Goal: Task Accomplishment & Management: Manage account settings

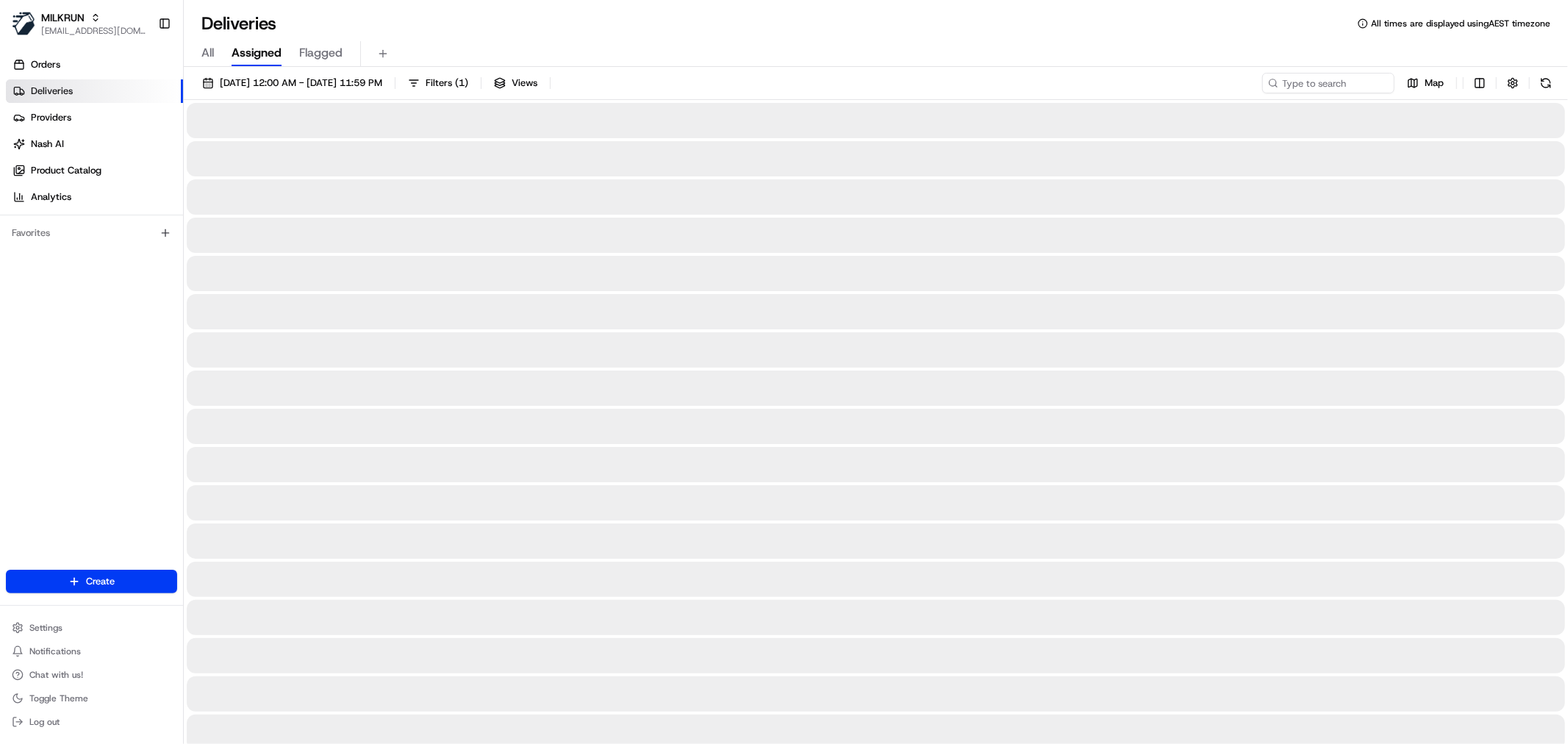
click at [221, 56] on div "All Assigned Flagged" at bounding box center [876, 54] width 1384 height 26
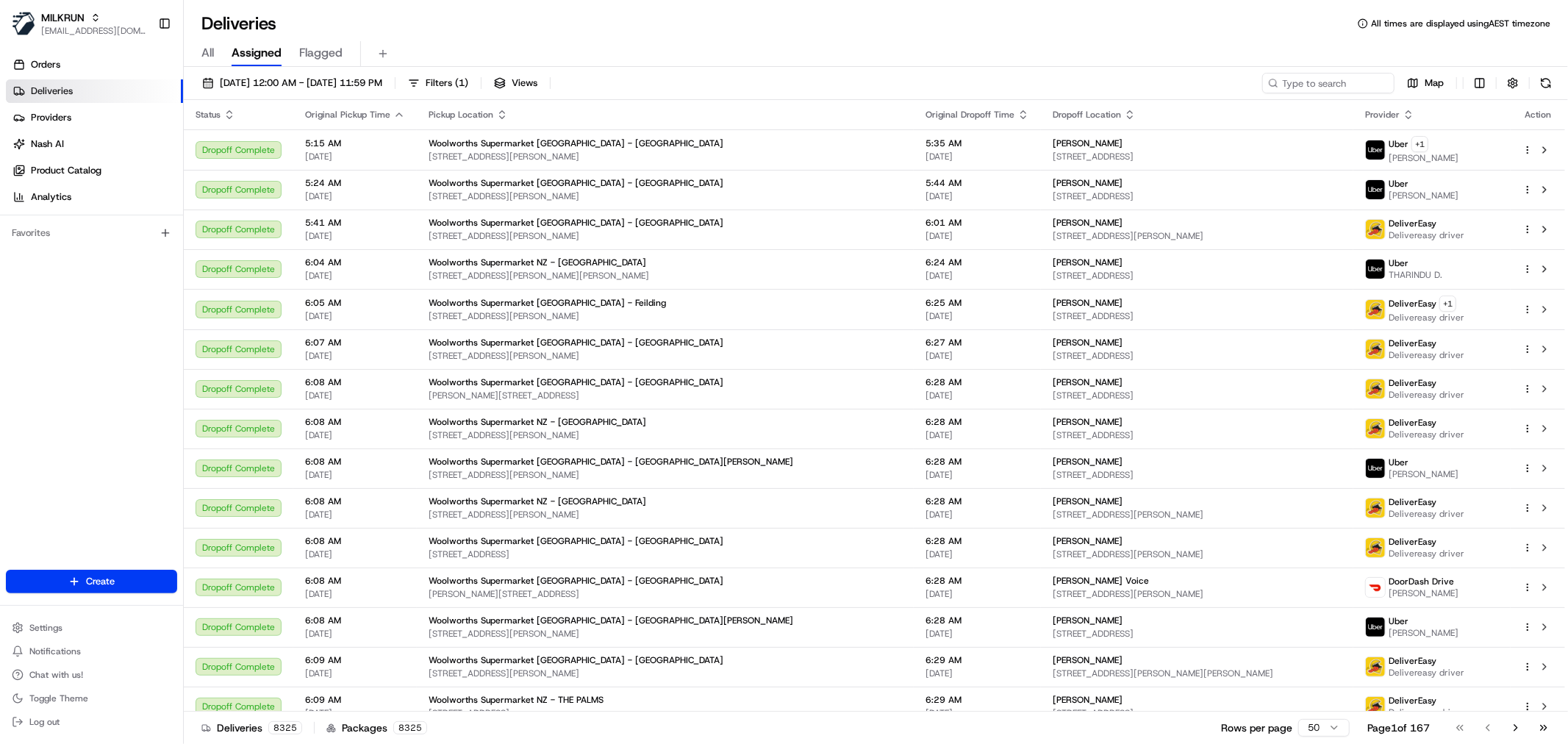
click at [216, 50] on div "All Assigned Flagged" at bounding box center [876, 54] width 1384 height 26
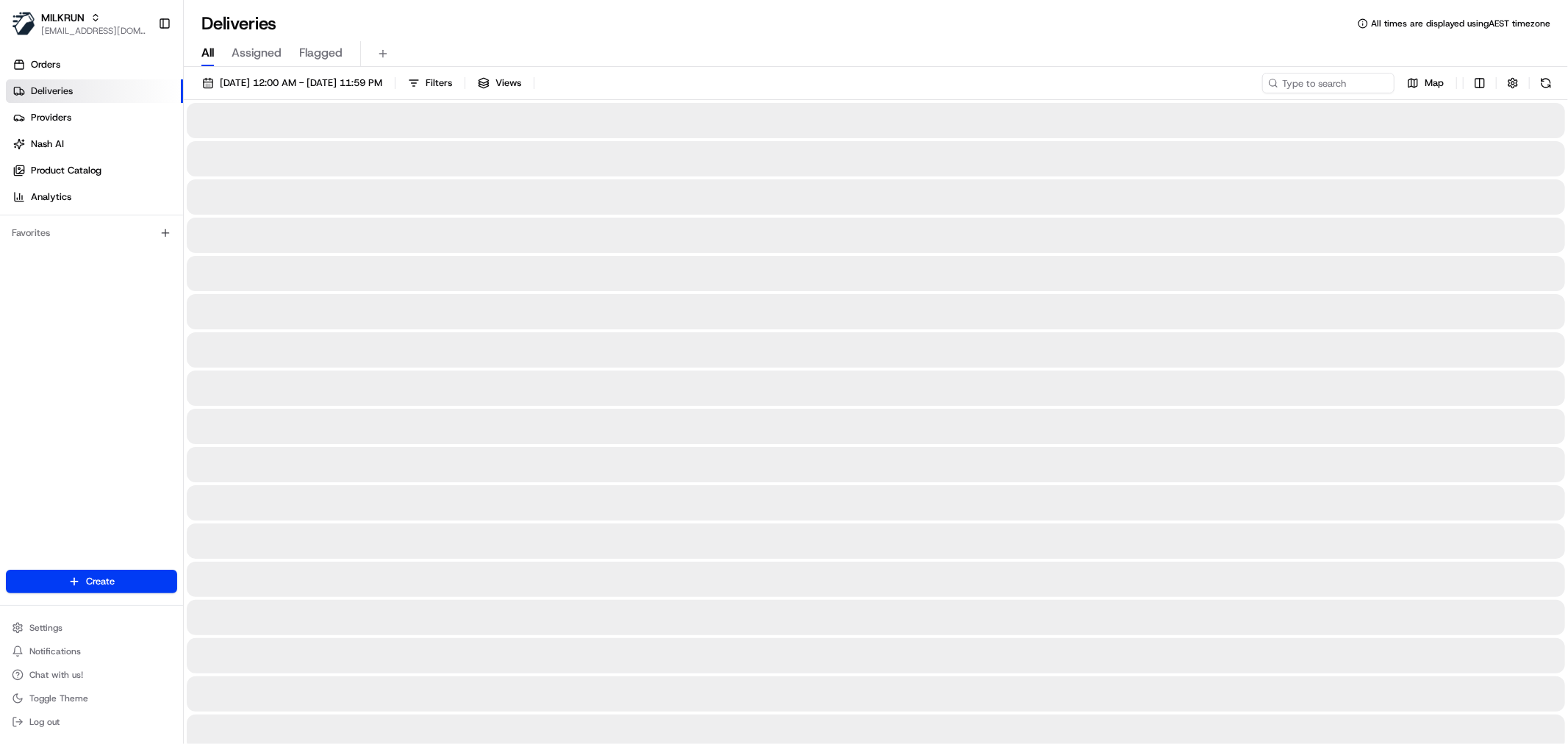
click at [210, 55] on span "All" at bounding box center [207, 53] width 12 height 18
click at [1348, 84] on input at bounding box center [1306, 83] width 177 height 21
paste input "[PERSON_NAME]"
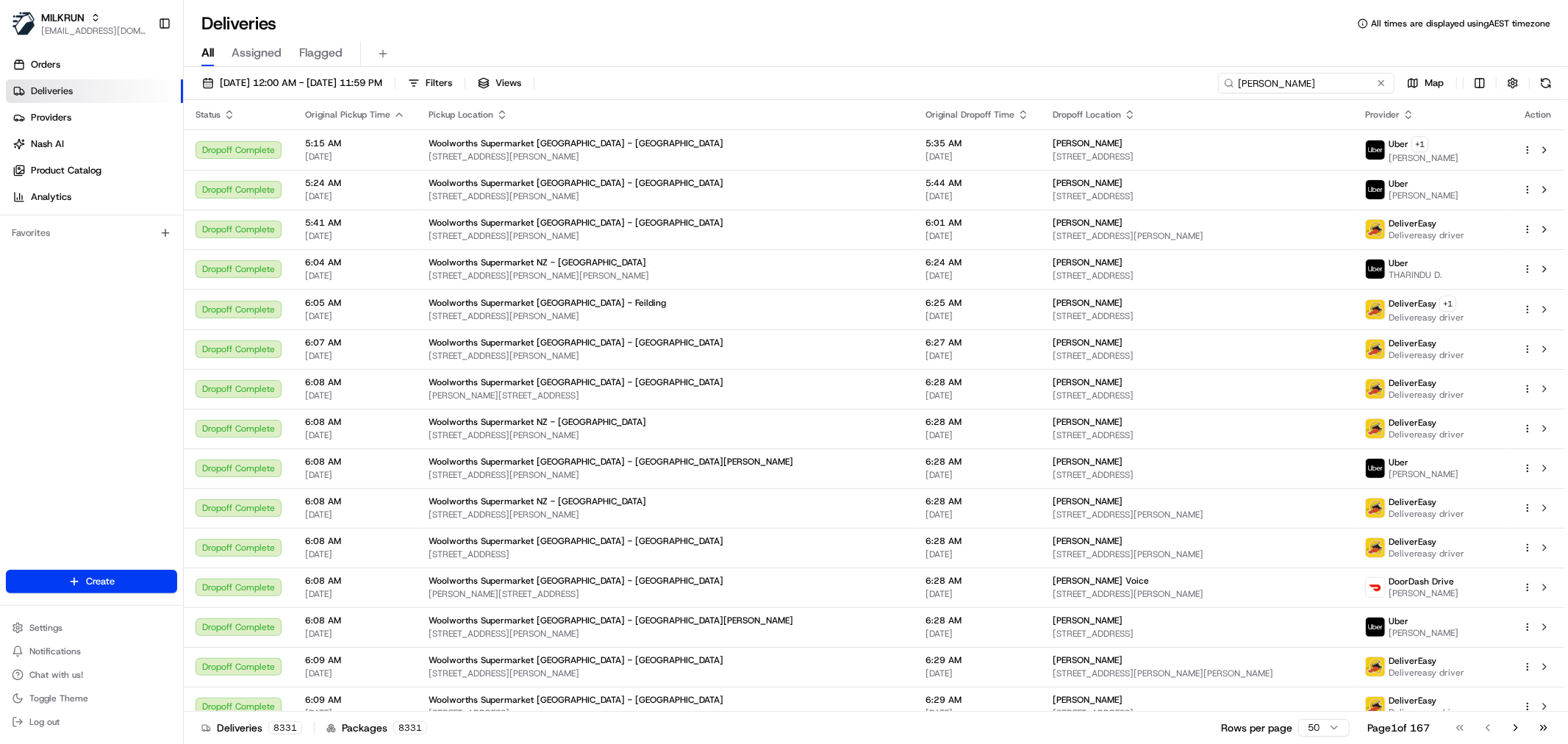
type input "[PERSON_NAME]"
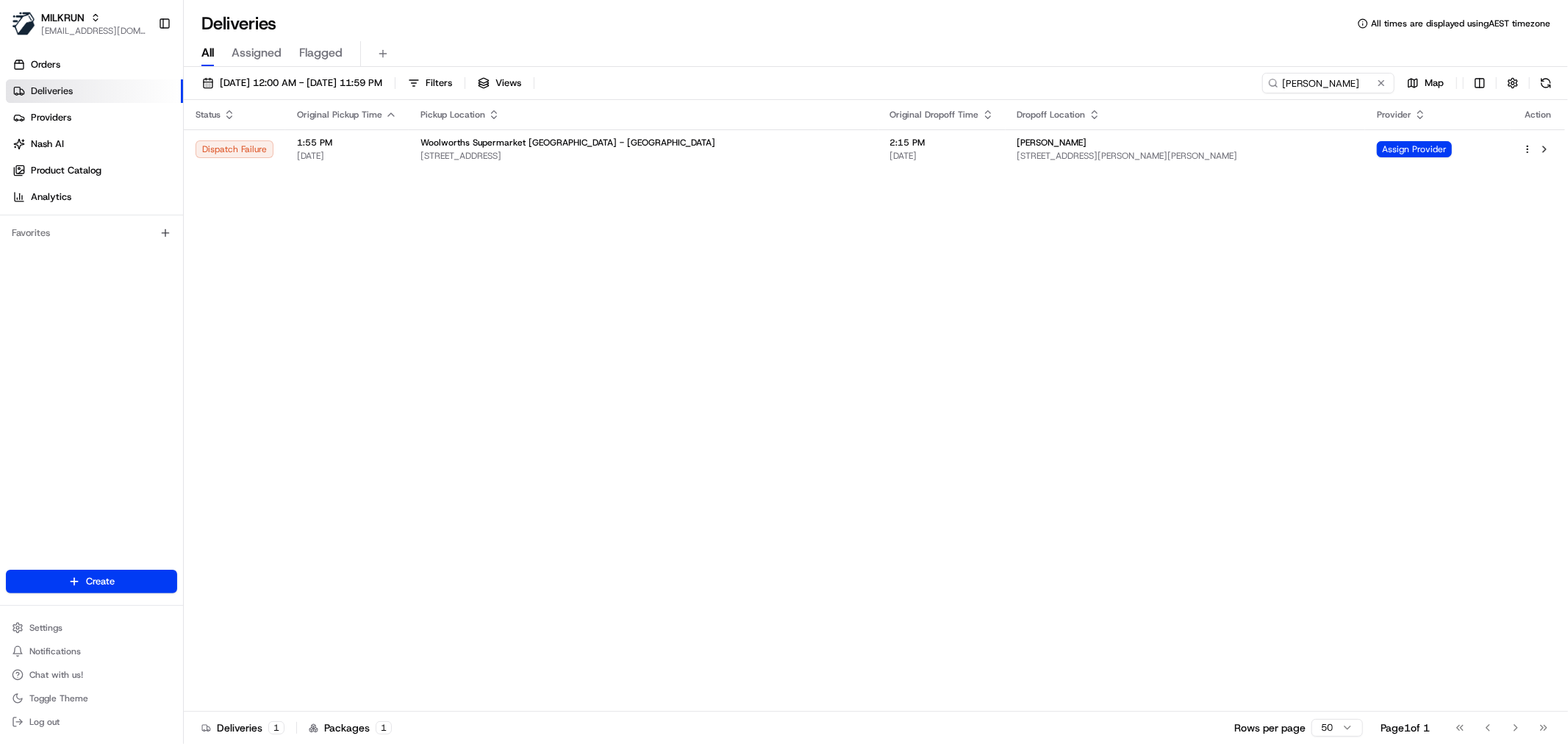
click at [1086, 187] on div "Status Original Pickup Time Pickup Location Original Dropoff Time Dropoff Locat…" at bounding box center [874, 406] width 1382 height 612
click at [1085, 163] on td "Rochelle Houghton 2A Thorp Street, Saint Johns, Auckland 1072, NZ" at bounding box center [1186, 148] width 361 height 40
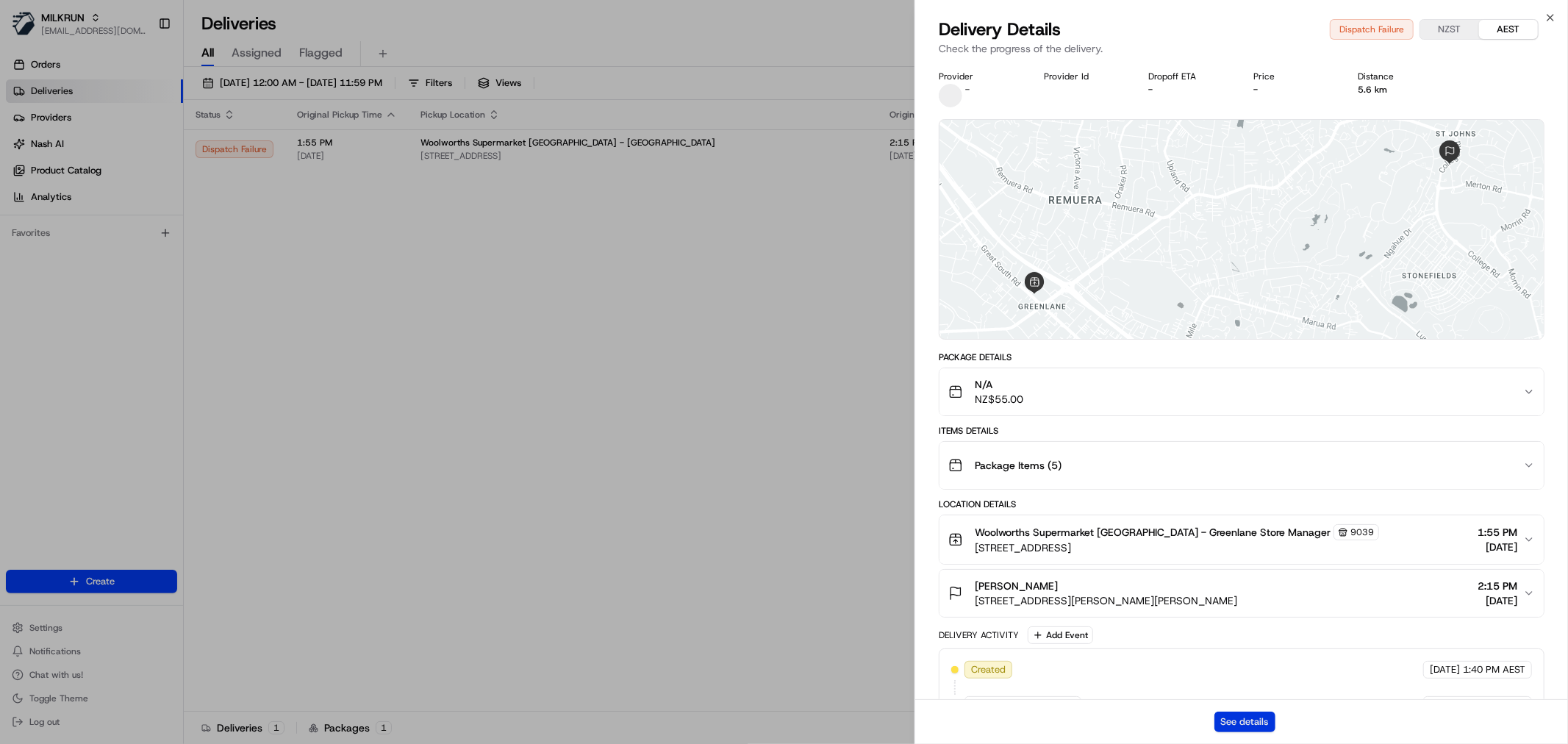
click at [1245, 727] on button "See details" at bounding box center [1245, 722] width 61 height 21
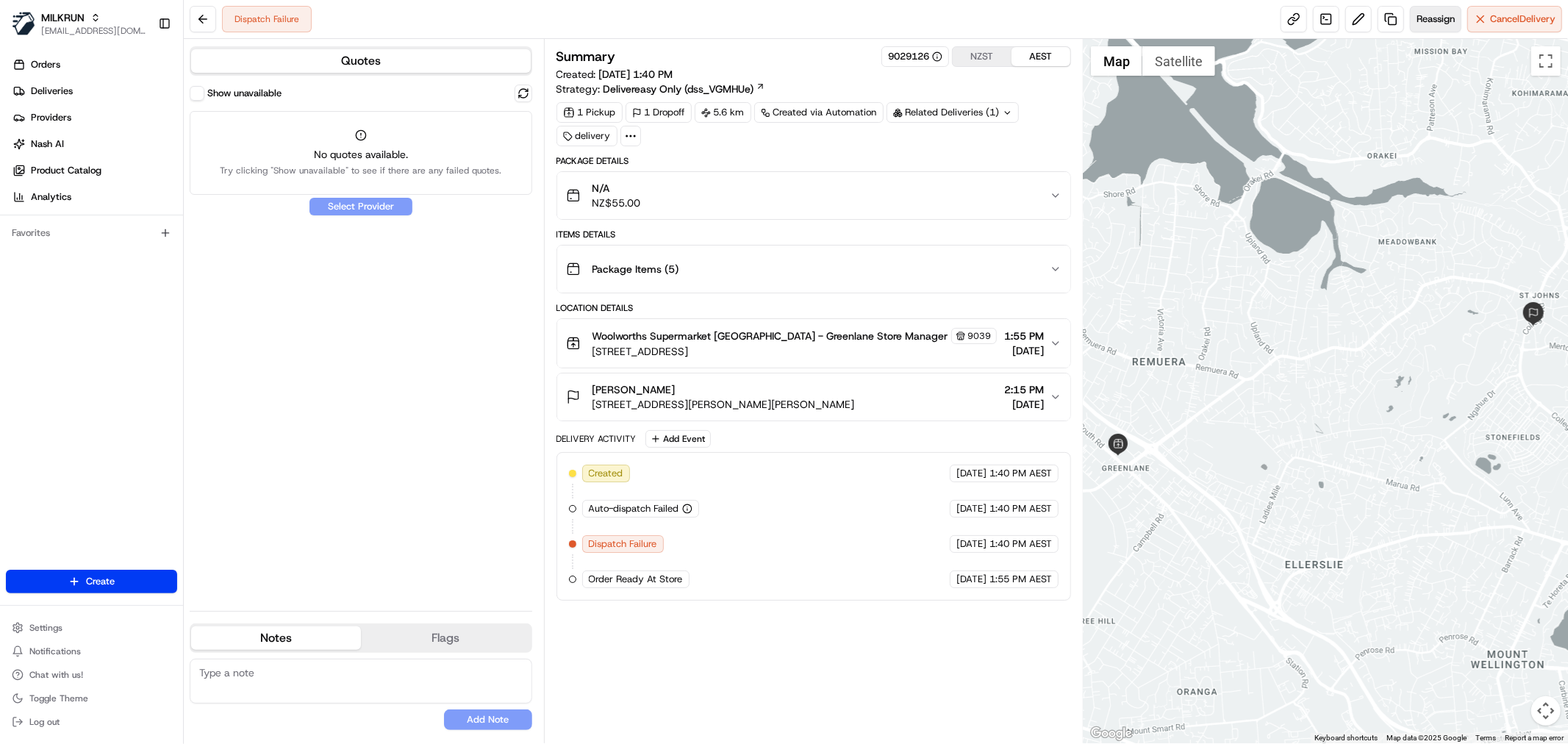
click at [1434, 23] on span "Reassign" at bounding box center [1436, 19] width 38 height 13
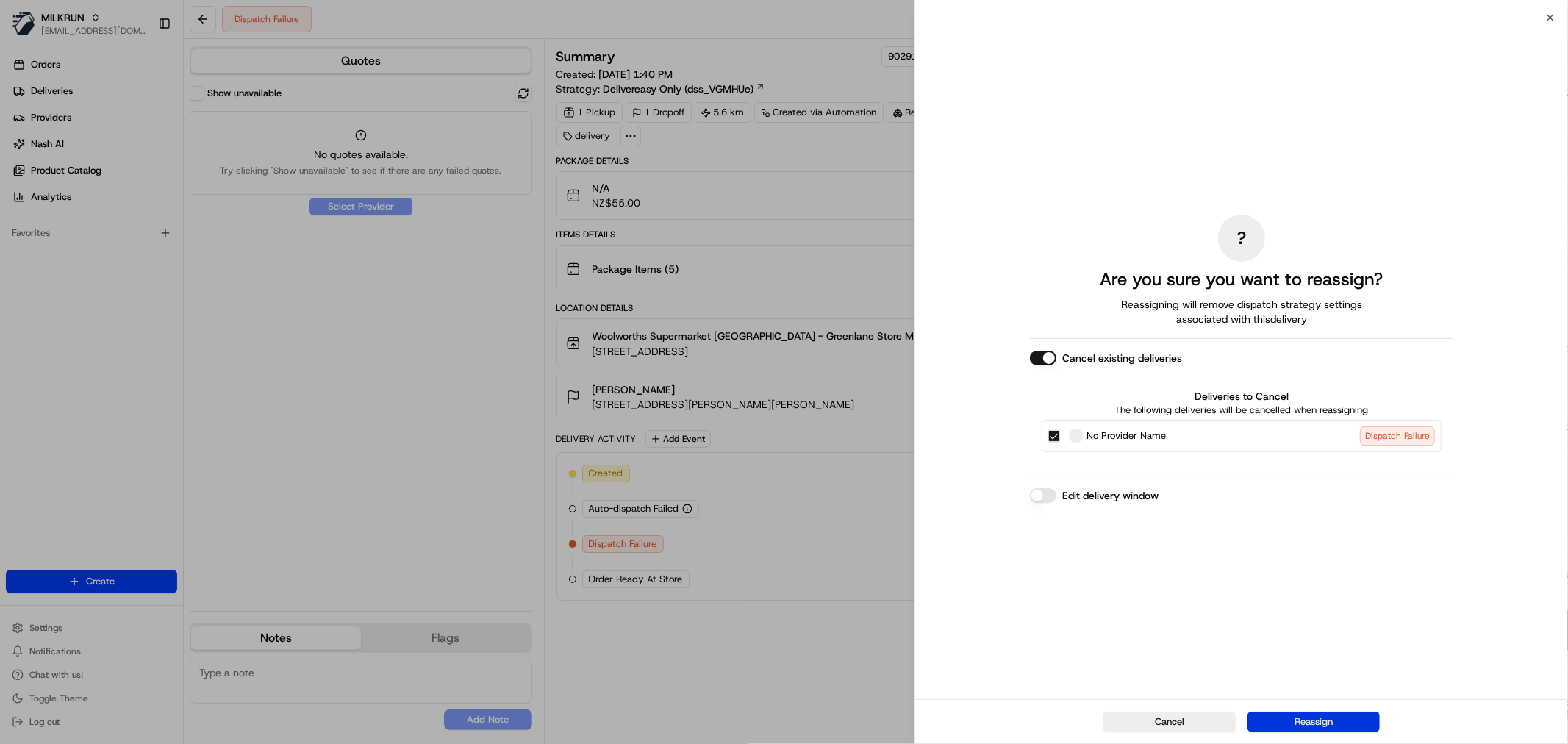
click at [1295, 722] on button "Reassign" at bounding box center [1314, 722] width 132 height 21
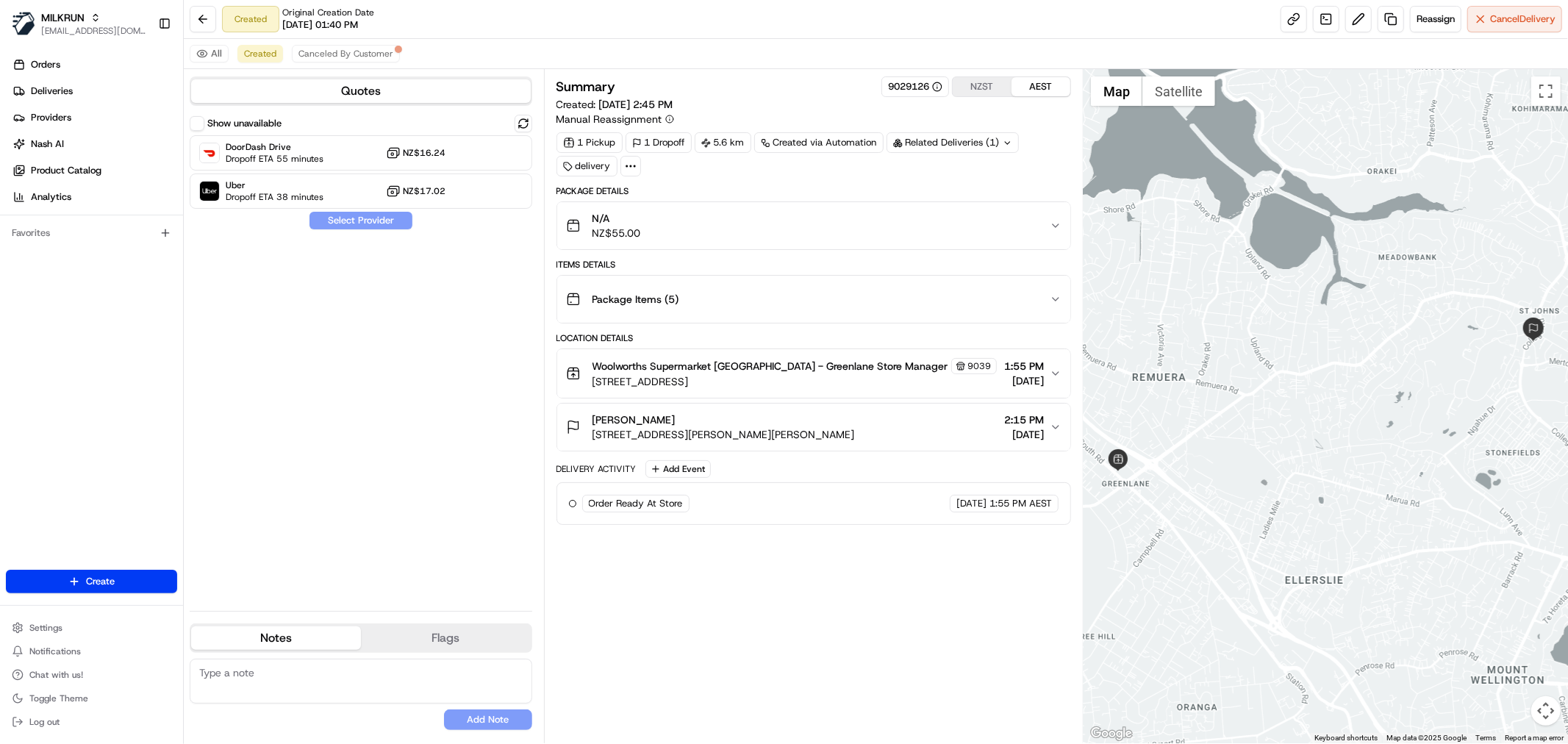
click at [989, 240] on div "N/A NZ$55.00" at bounding box center [808, 226] width 484 height 29
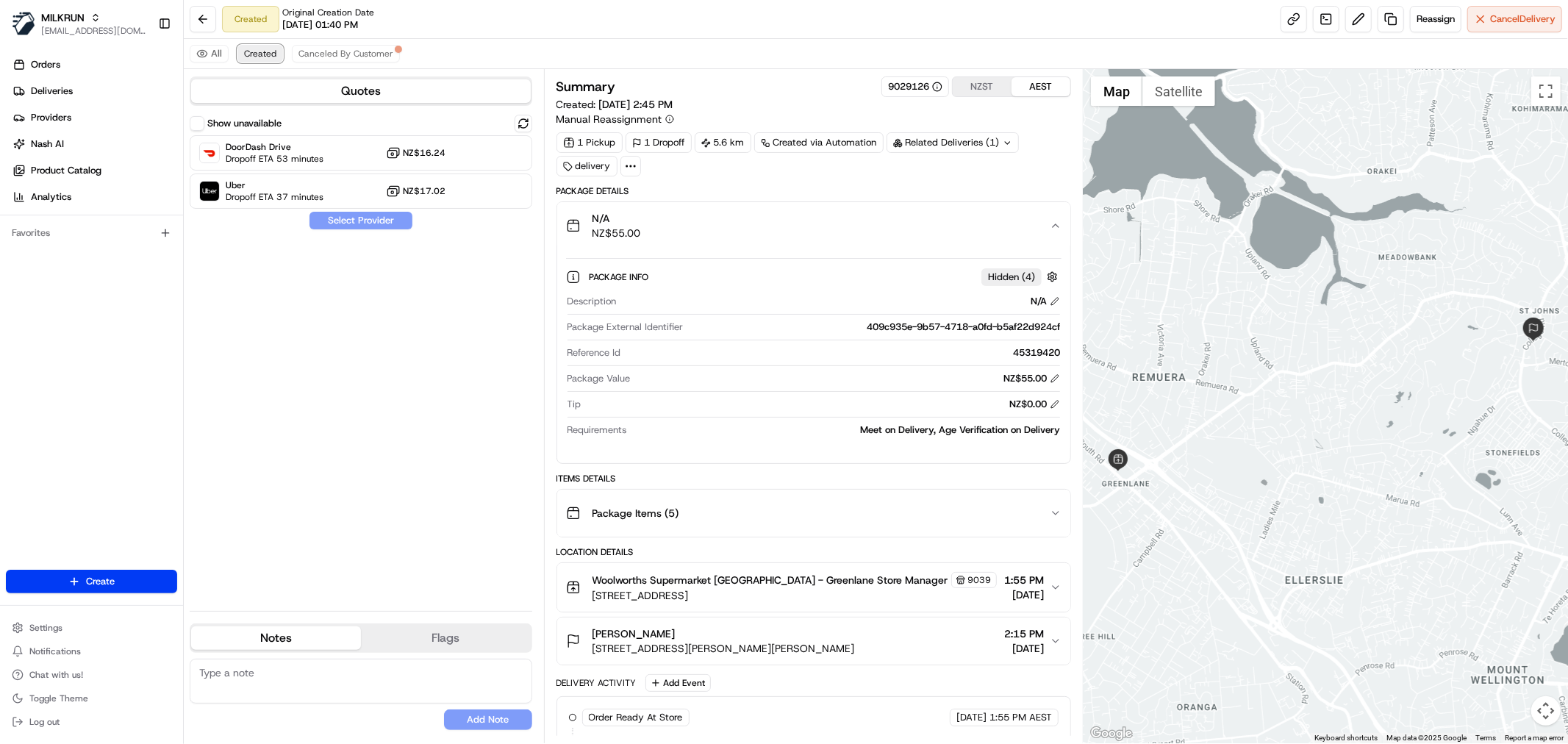
click at [269, 54] on span "Created" at bounding box center [261, 53] width 32 height 12
click at [327, 54] on span "Canceled By Customer" at bounding box center [346, 53] width 95 height 12
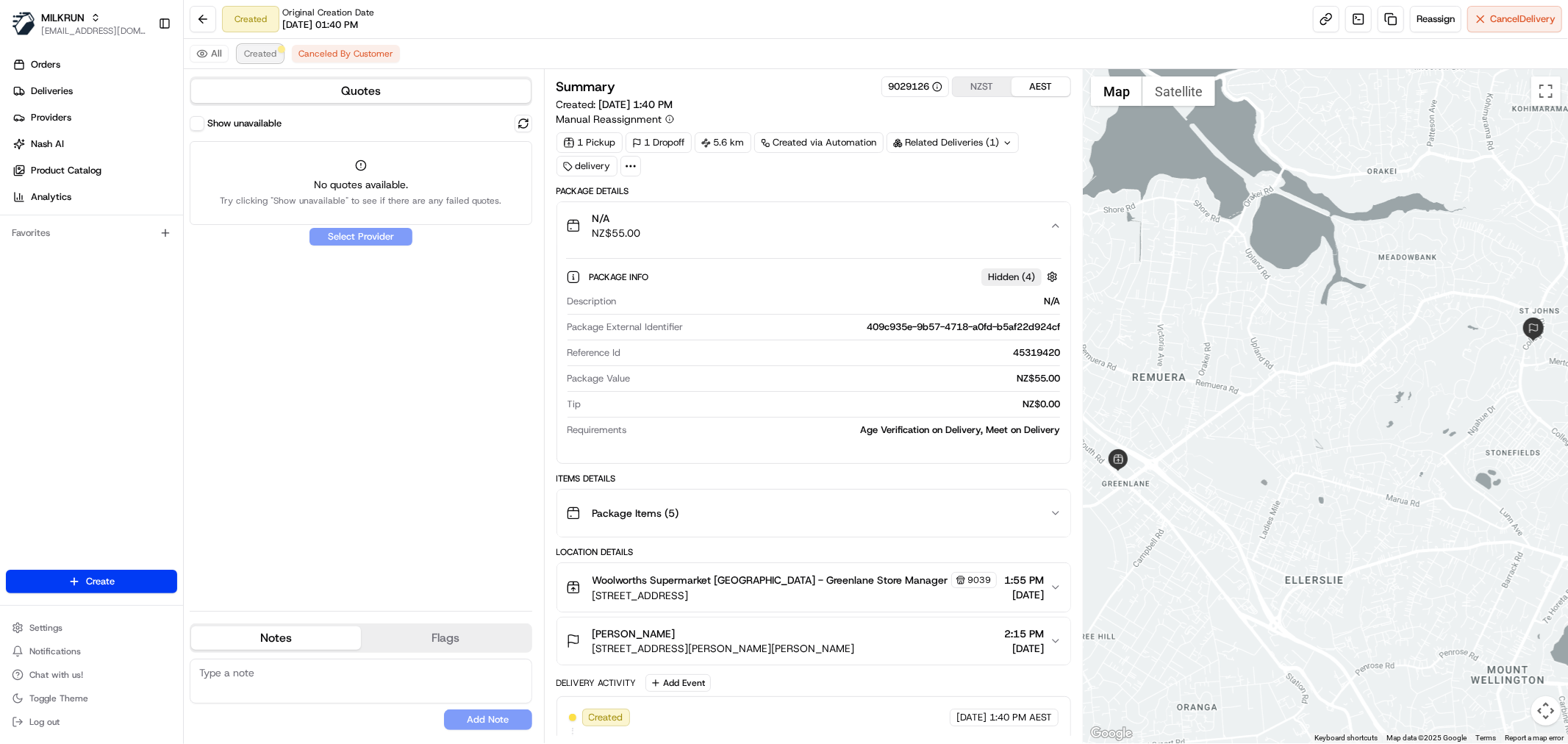
click at [281, 50] on div at bounding box center [281, 49] width 7 height 7
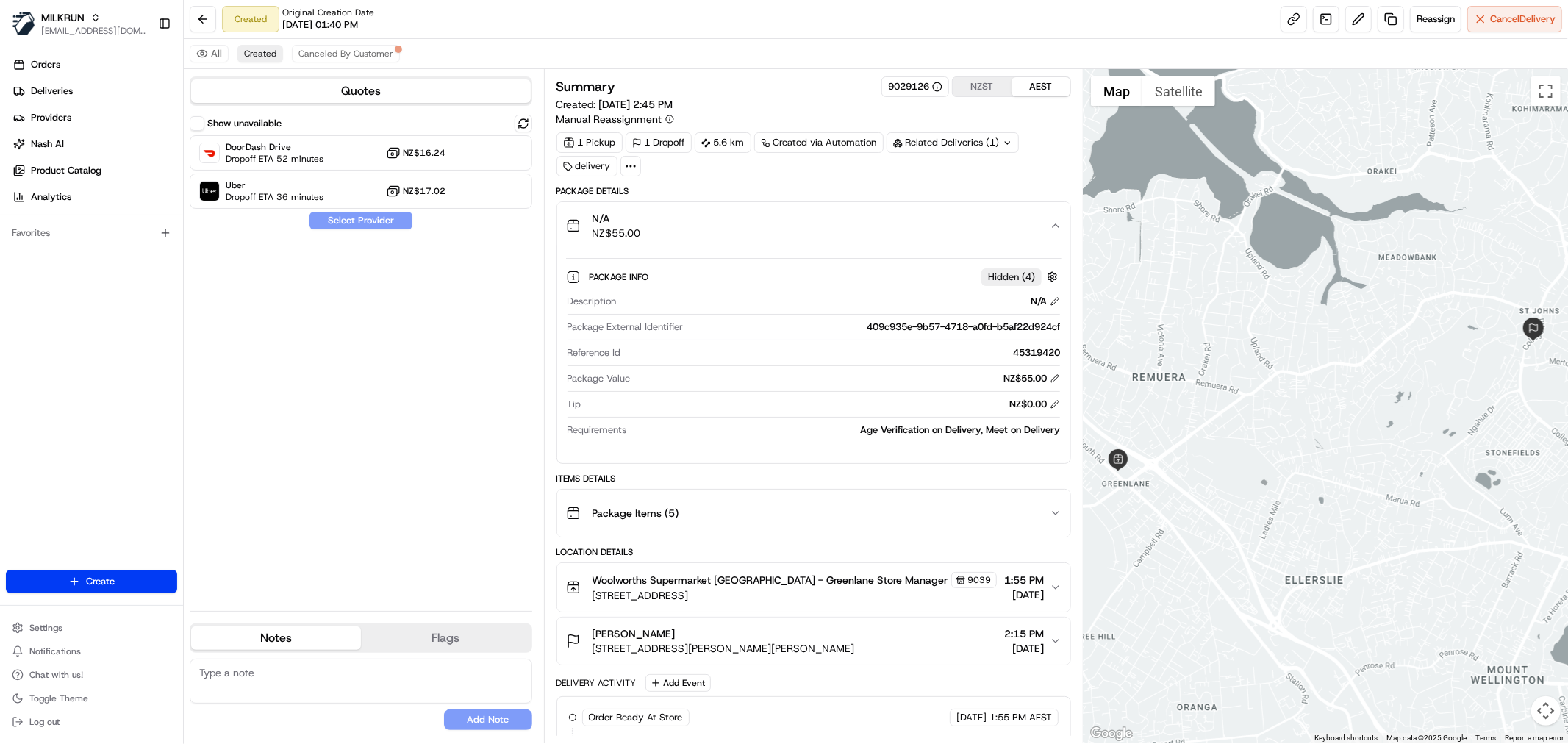
click at [439, 94] on button "Quotes" at bounding box center [361, 90] width 340 height 23
click at [202, 125] on button "Show unavailable" at bounding box center [197, 123] width 15 height 15
click at [203, 123] on button "Show unavailable" at bounding box center [197, 123] width 15 height 15
click at [319, 48] on span "Canceled By Customer" at bounding box center [346, 53] width 95 height 12
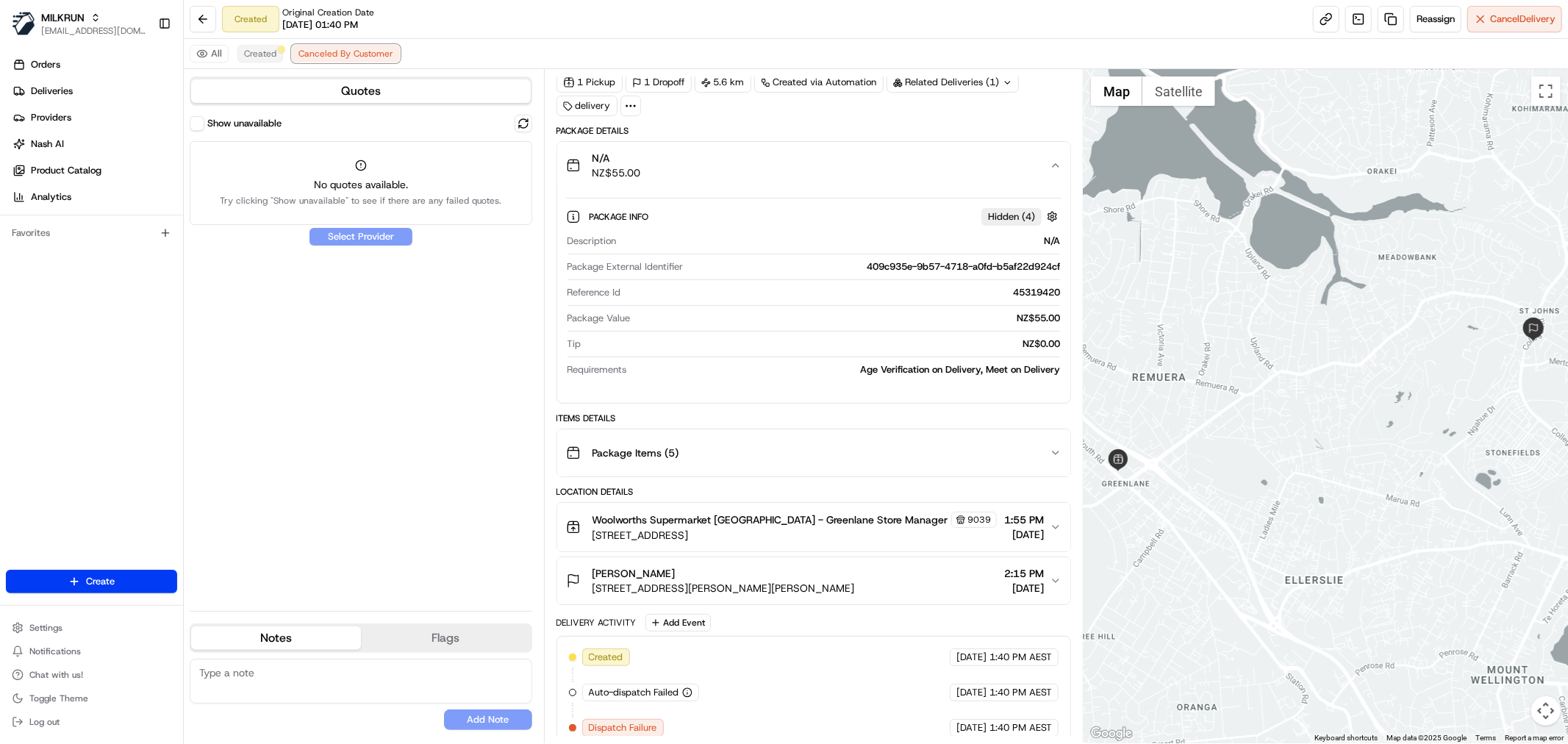
scroll to position [145, 0]
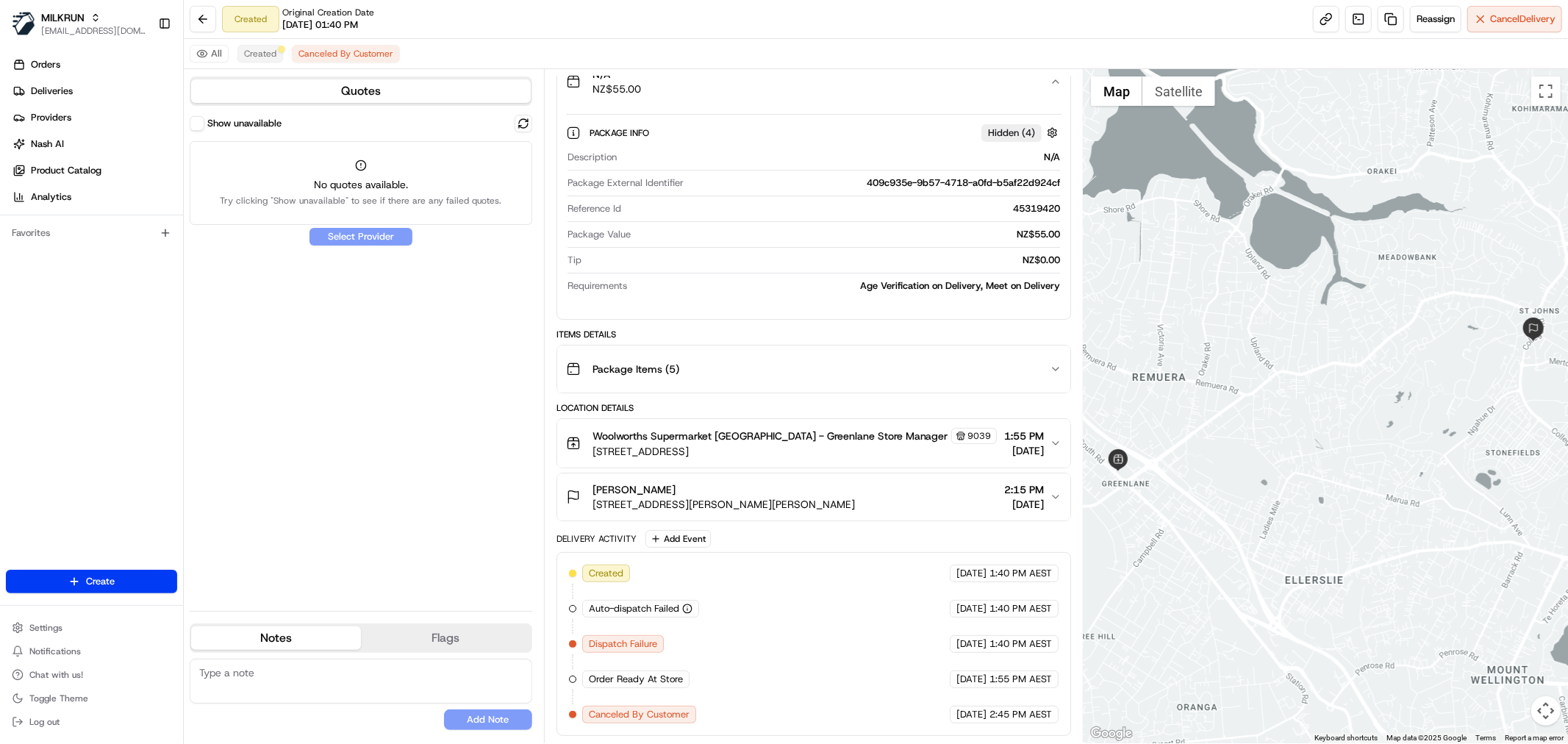
click at [689, 725] on div "Created [DATE] 1:40 PM AEST Auto-dispatch Failed [DATE] 1:40 PM AEST Dispatch F…" at bounding box center [814, 645] width 515 height 184
click at [251, 62] on button "Created" at bounding box center [260, 54] width 46 height 18
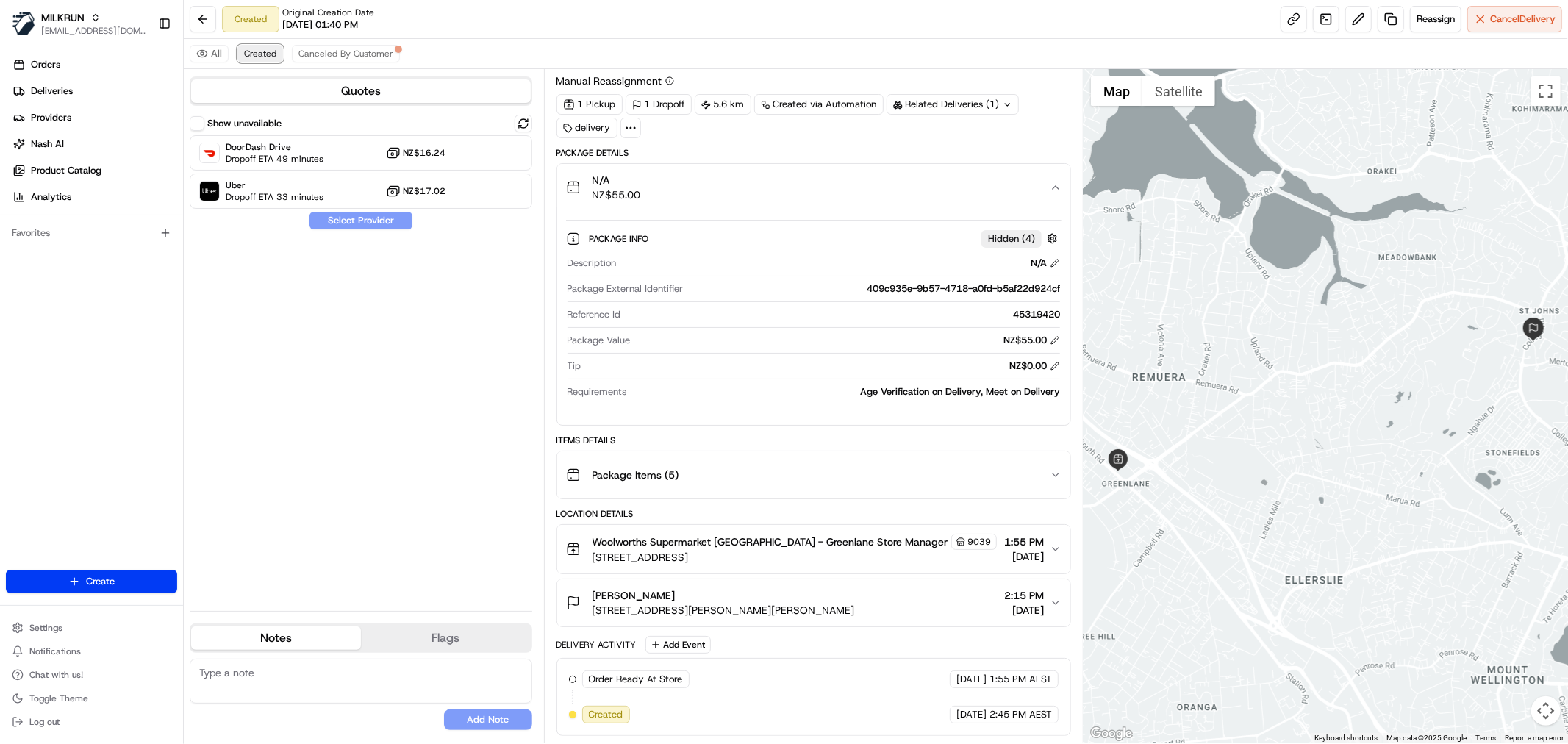
scroll to position [39, 0]
click at [524, 136] on div "DoorDash Drive Dropoff ETA 49 minutes NZ$16.24" at bounding box center [361, 153] width 343 height 36
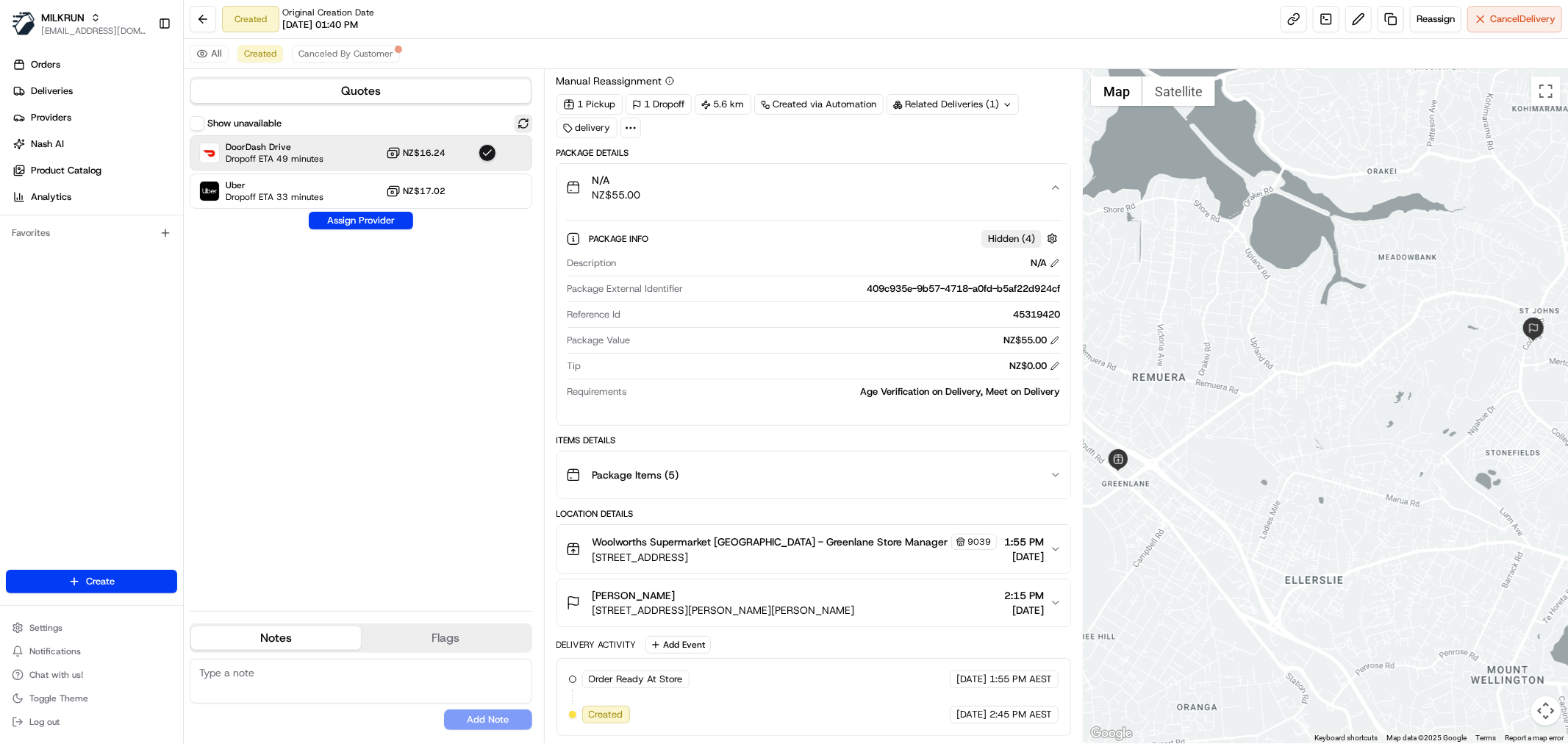
click at [523, 129] on button at bounding box center [523, 123] width 18 height 18
click at [522, 125] on button at bounding box center [523, 123] width 18 height 18
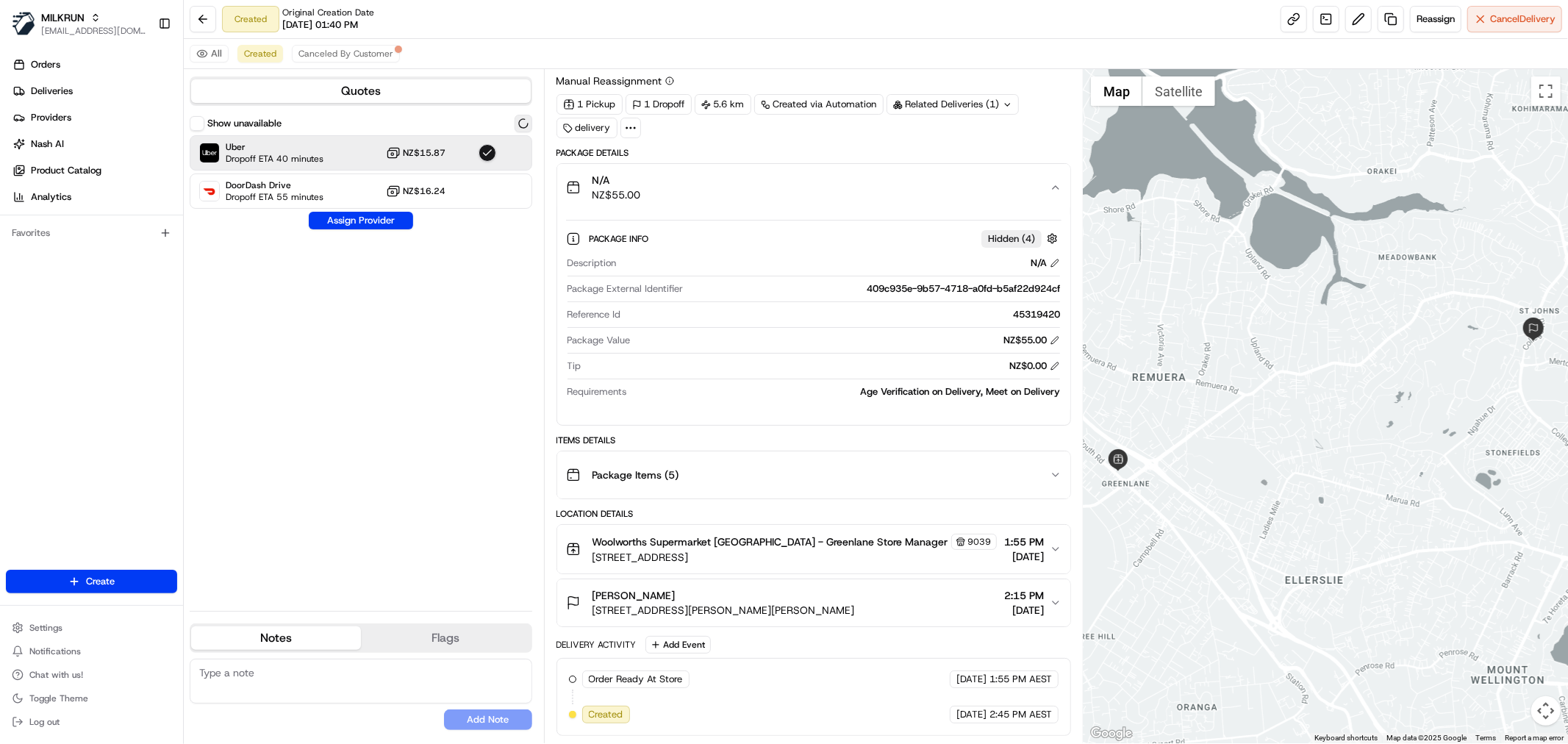
click at [522, 125] on button at bounding box center [523, 123] width 18 height 18
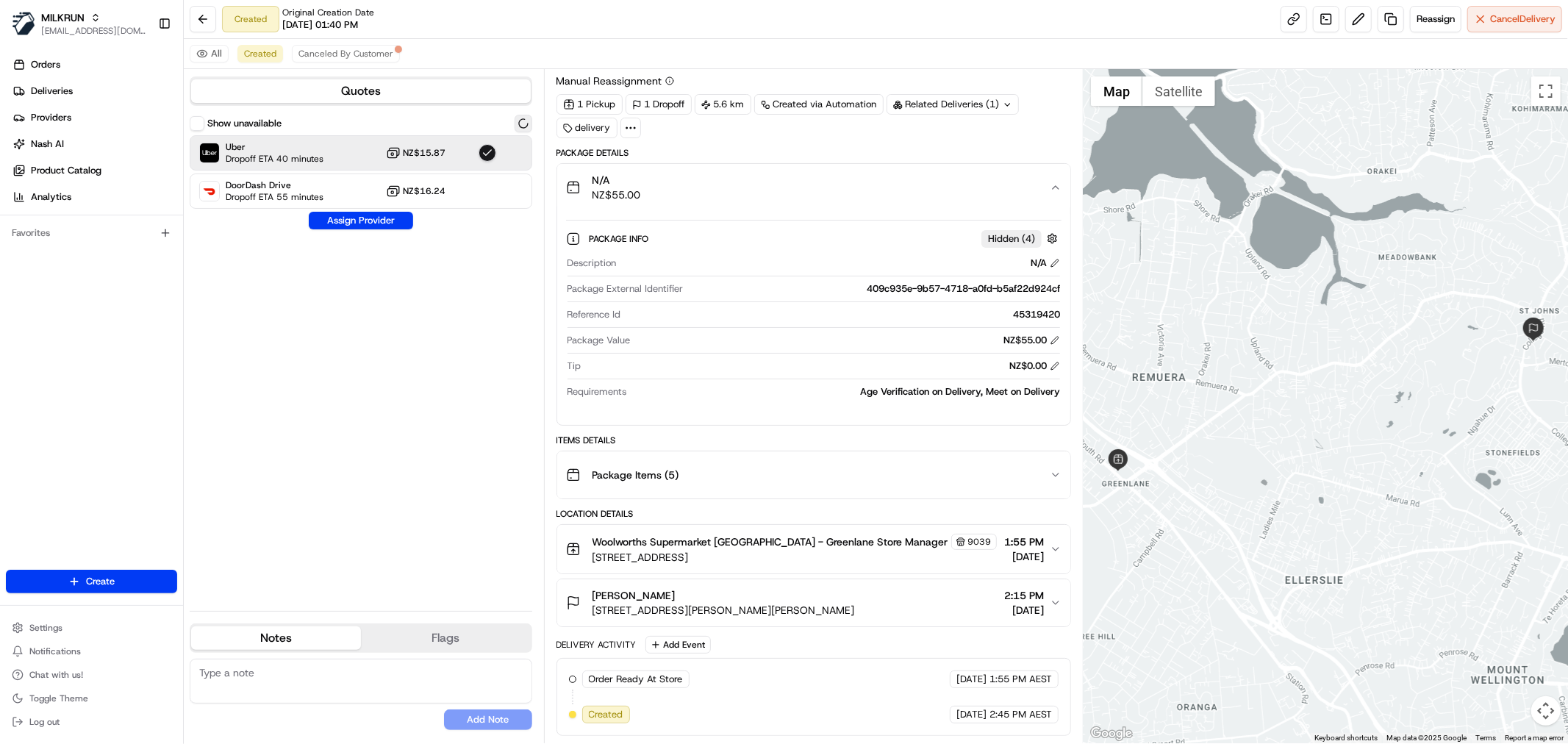
click at [522, 125] on button at bounding box center [523, 123] width 18 height 18
click at [517, 149] on div "Uber Dropoff ETA 40 minutes NZ$15.87" at bounding box center [361, 153] width 343 height 36
click at [520, 131] on button at bounding box center [523, 123] width 18 height 18
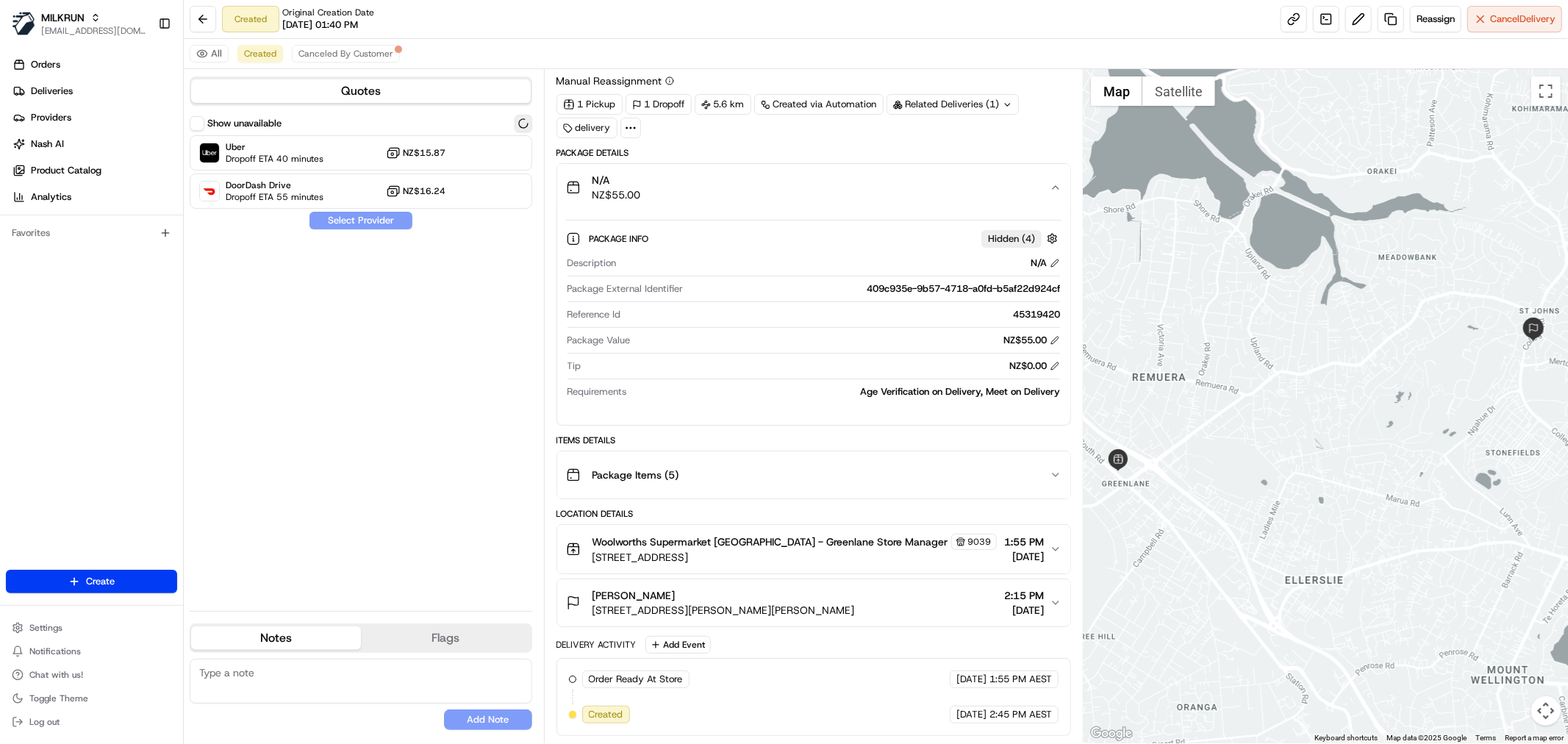
click at [528, 120] on button at bounding box center [523, 123] width 18 height 18
click at [523, 123] on button at bounding box center [523, 123] width 18 height 18
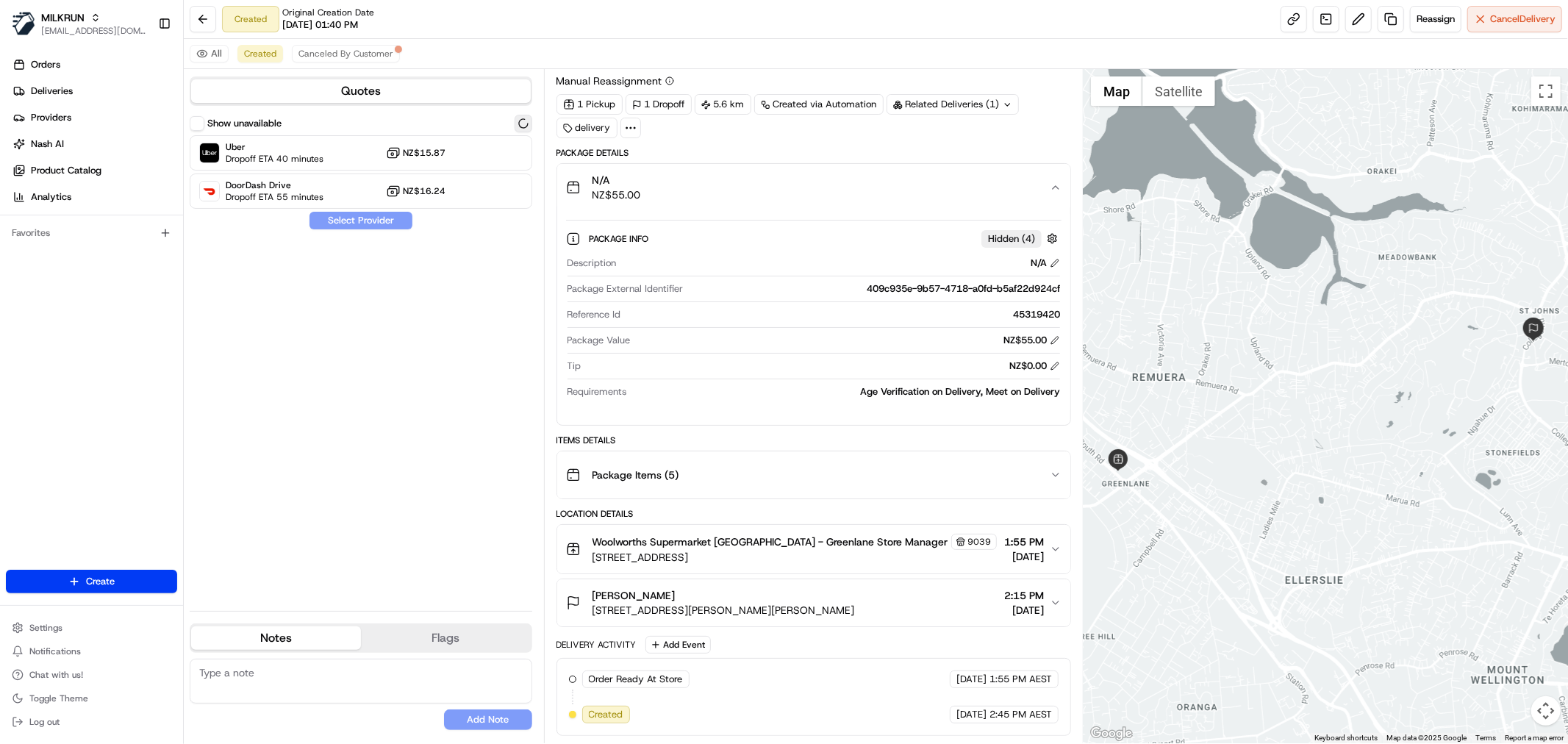
click at [523, 123] on button at bounding box center [523, 123] width 18 height 18
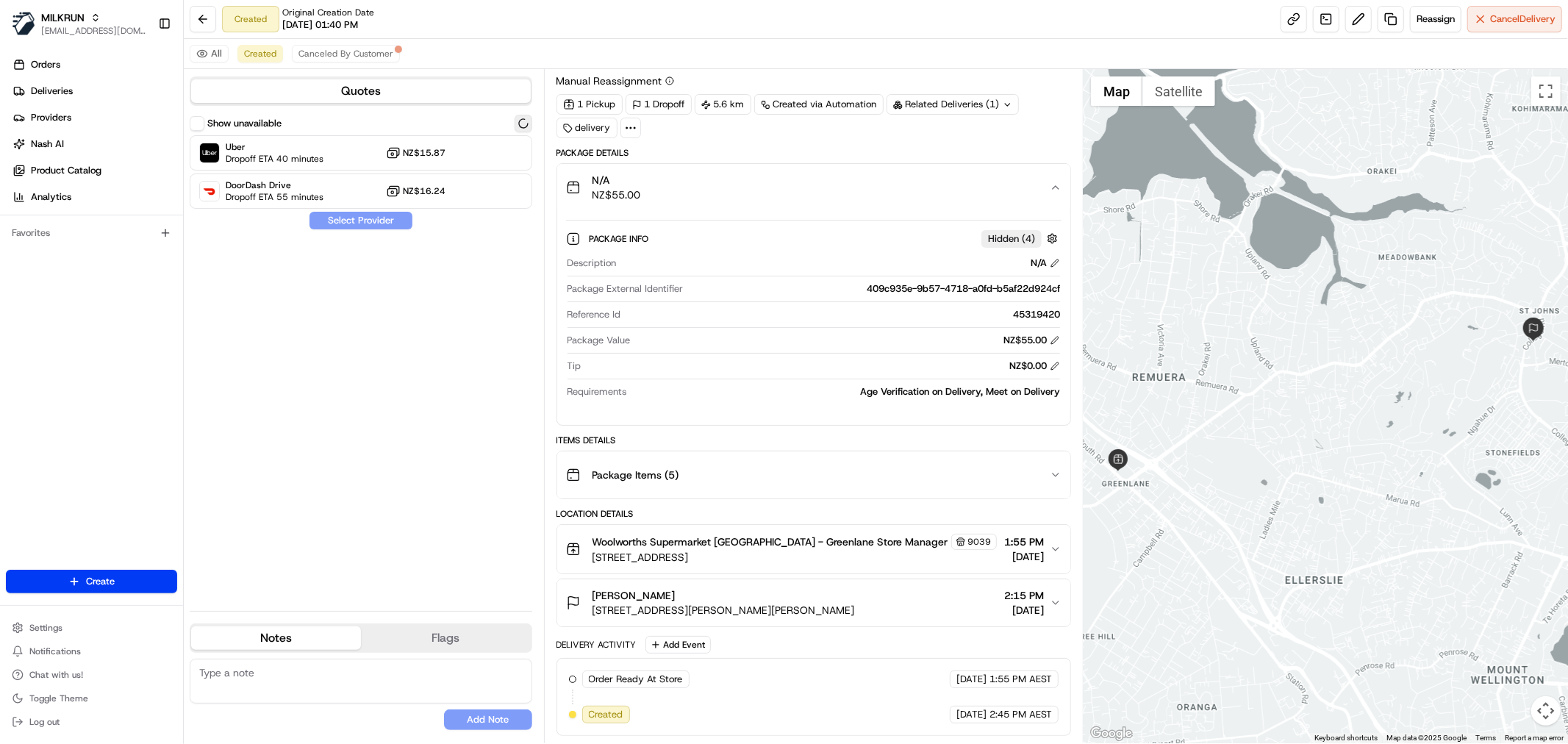
click at [523, 123] on button at bounding box center [523, 123] width 18 height 18
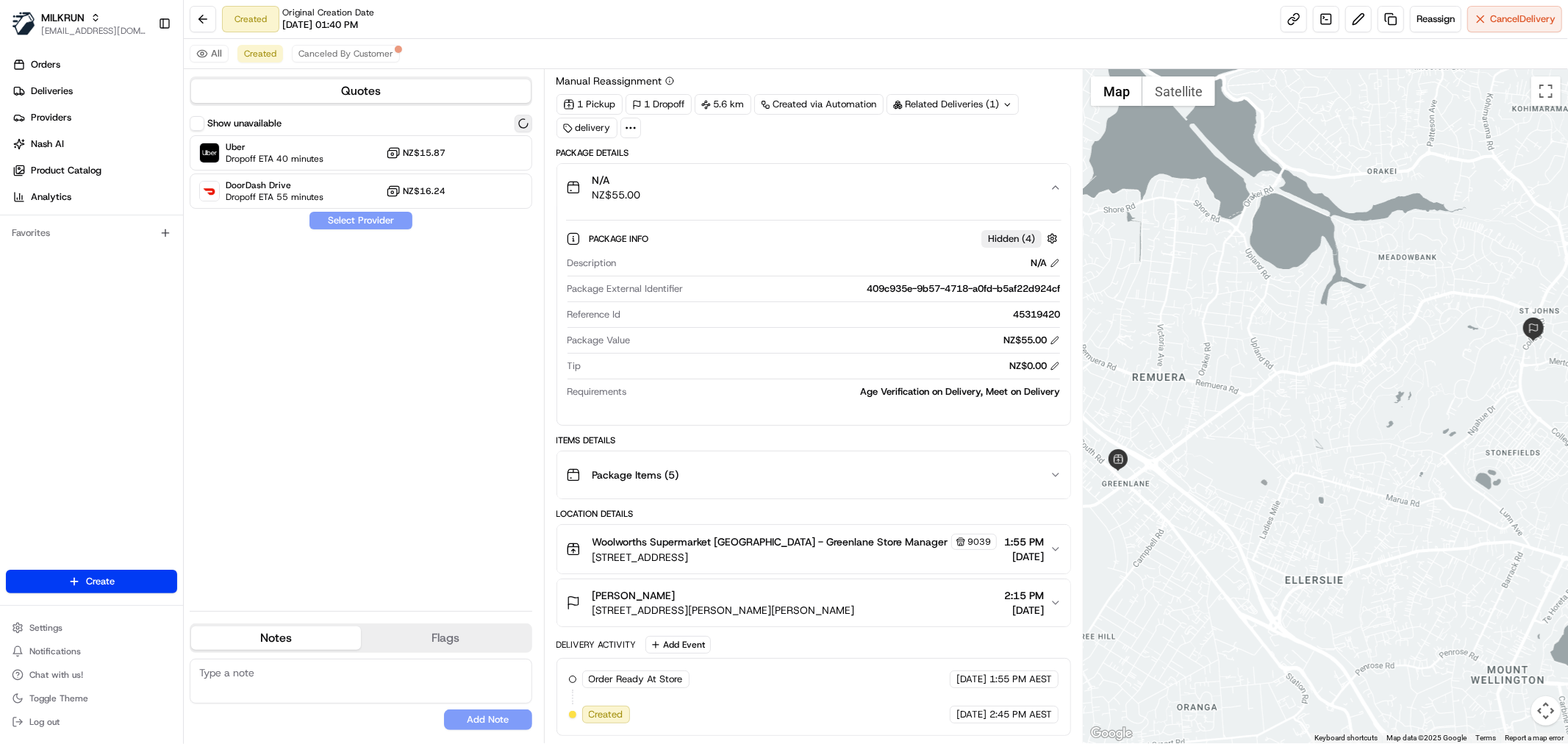
click at [523, 123] on button at bounding box center [523, 123] width 18 height 18
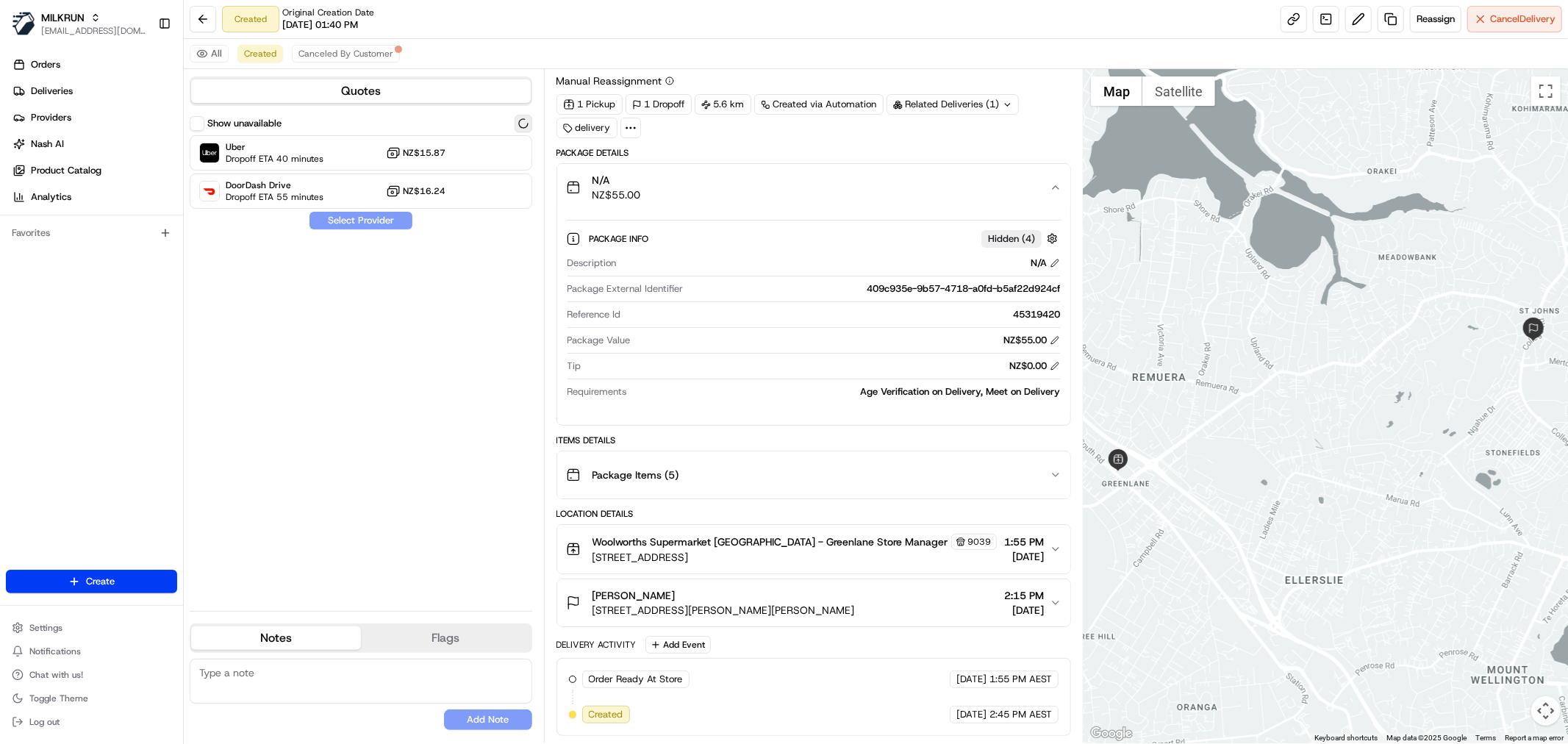
click at [523, 123] on button at bounding box center [523, 123] width 18 height 18
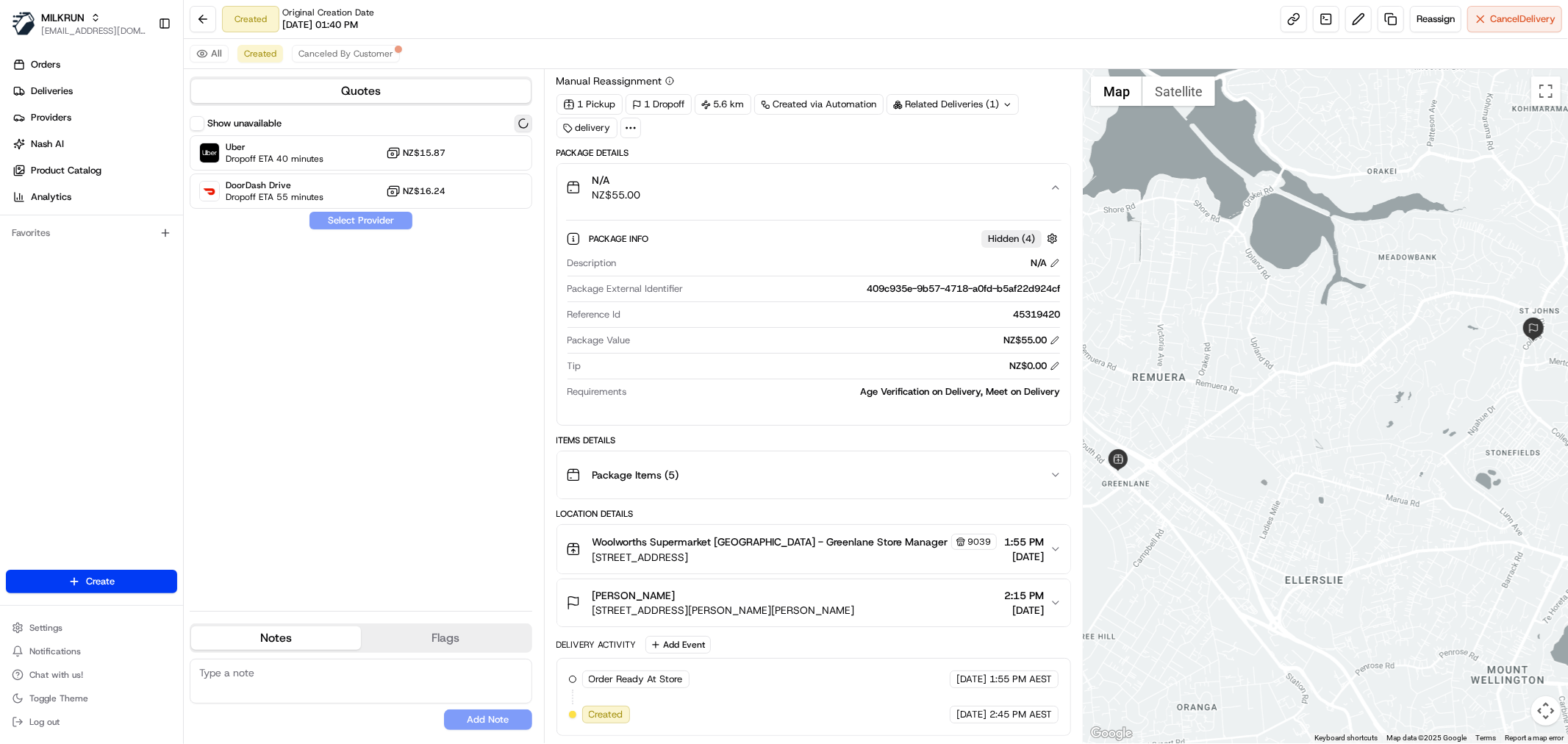
click at [523, 123] on button at bounding box center [523, 123] width 18 height 18
click at [1520, 19] on span "Cancel Delivery" at bounding box center [1523, 19] width 65 height 13
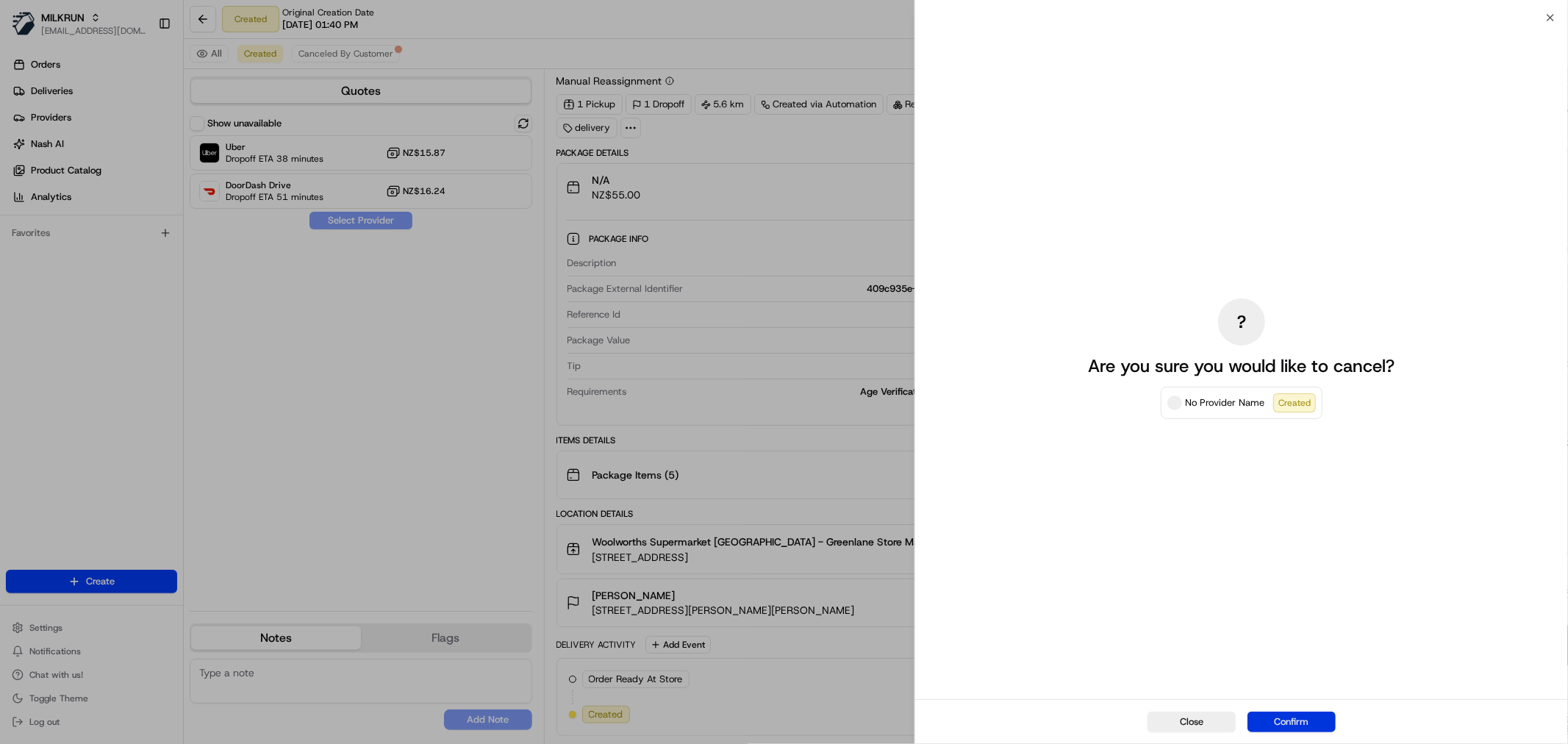
click at [1285, 730] on button "Confirm" at bounding box center [1291, 722] width 88 height 21
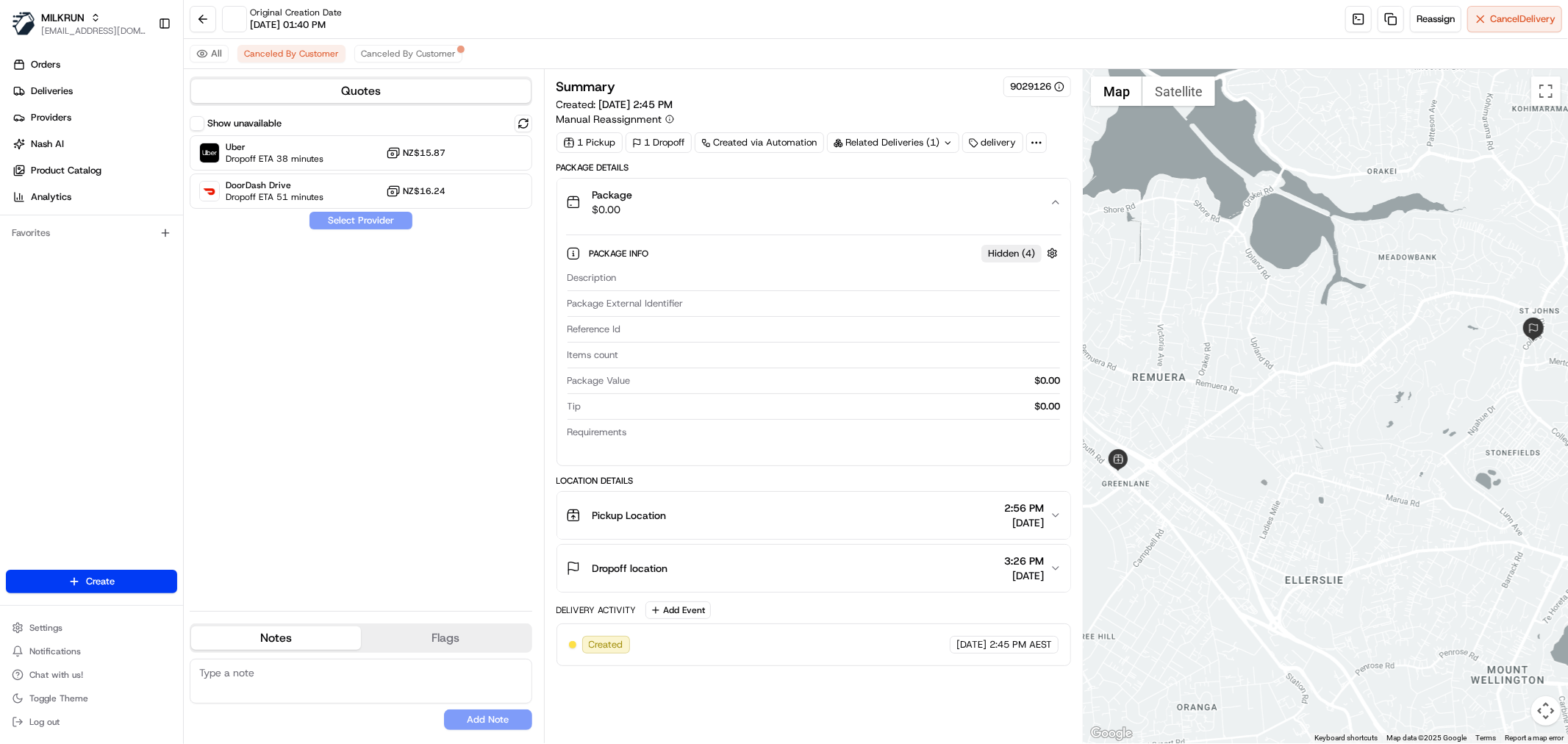
scroll to position [0, 0]
